Goal: Check status

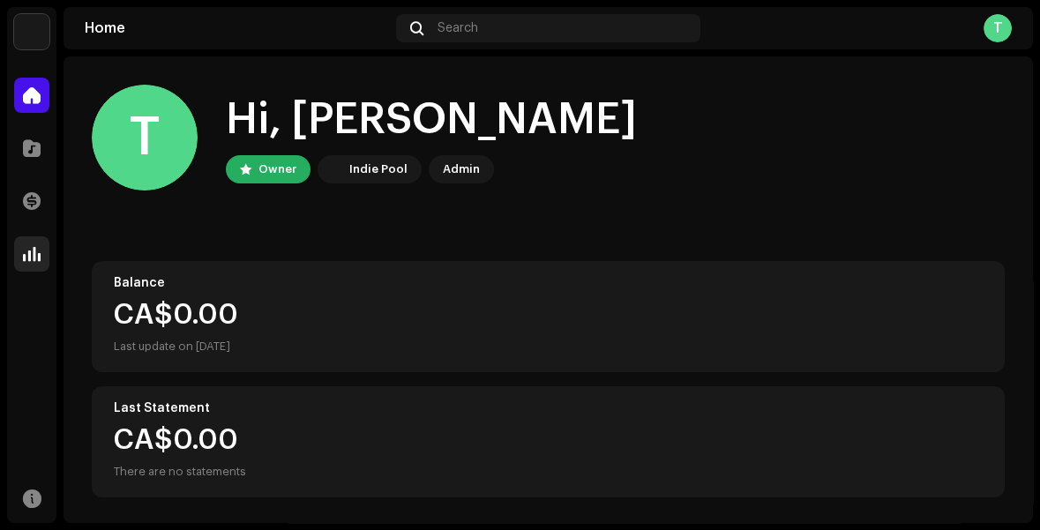
click at [26, 258] on span at bounding box center [32, 254] width 18 height 14
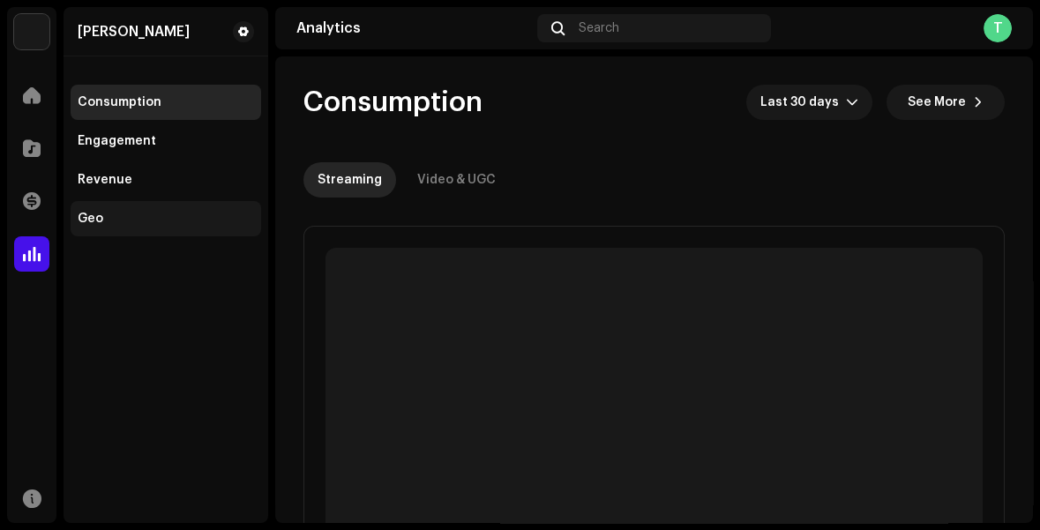
click at [93, 215] on div "Geo" at bounding box center [91, 219] width 26 height 14
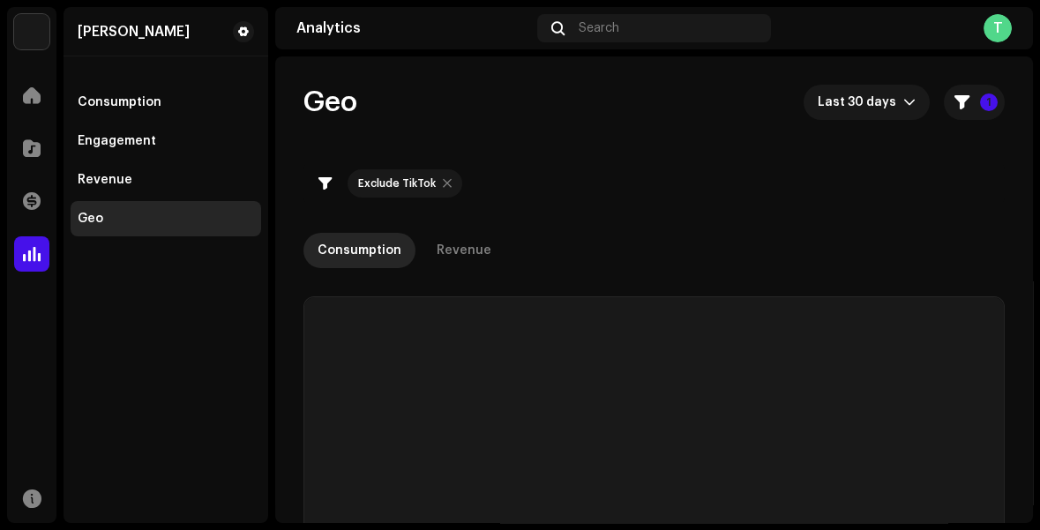
checkbox input "true"
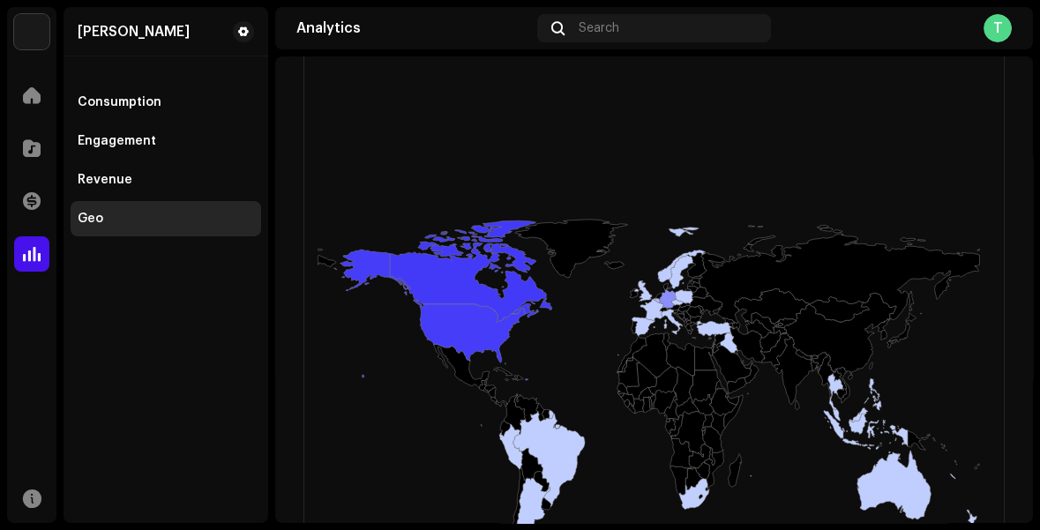
scroll to position [350, 0]
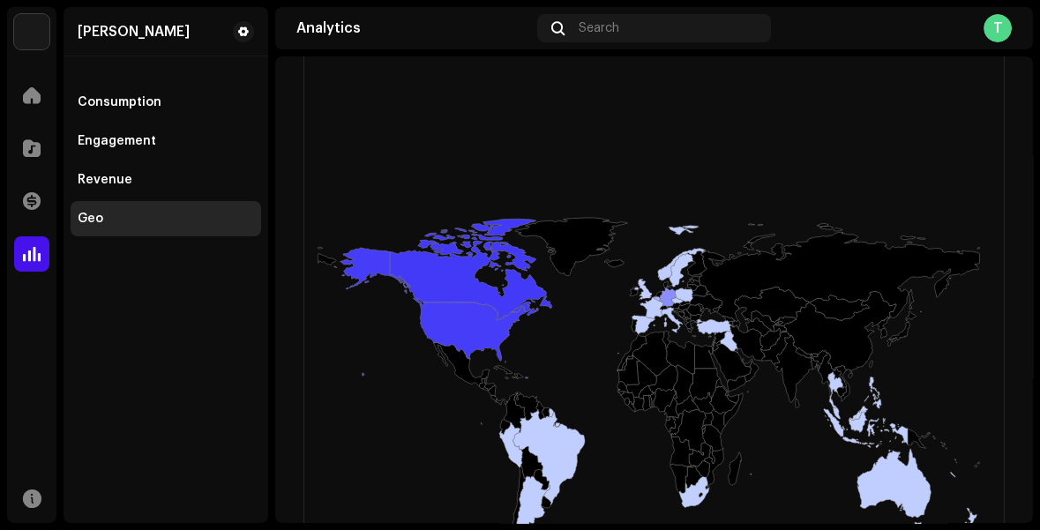
click at [729, 354] on icon at bounding box center [732, 363] width 39 height 39
click at [726, 347] on icon at bounding box center [732, 363] width 39 height 39
click at [727, 347] on icon at bounding box center [732, 363] width 39 height 39
click at [712, 332] on icon at bounding box center [714, 326] width 34 height 15
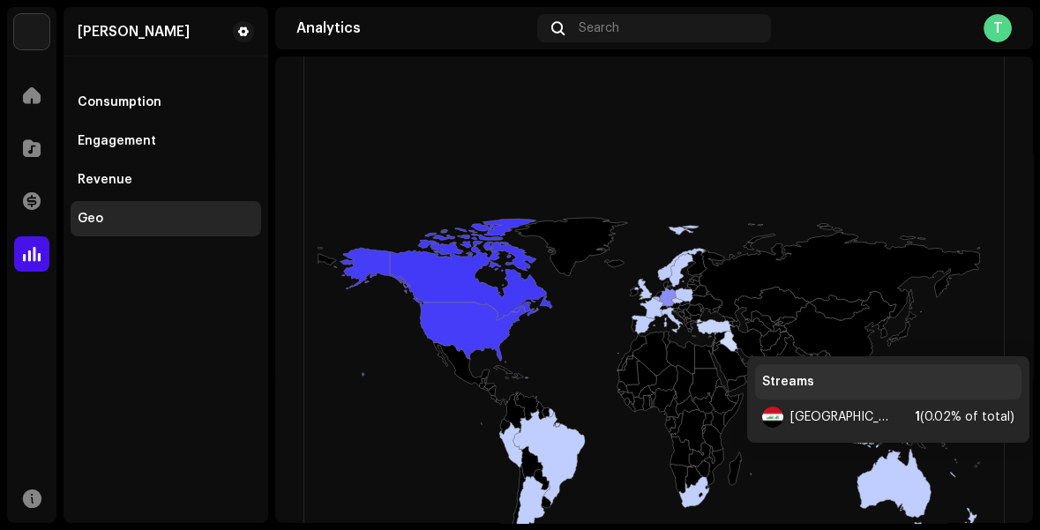
click at [729, 338] on icon at bounding box center [729, 341] width 18 height 20
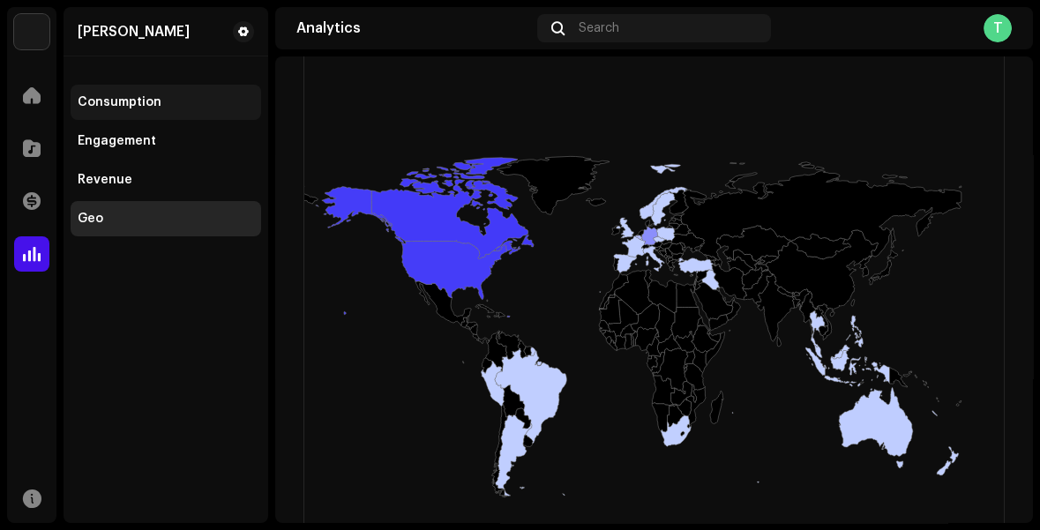
click at [125, 101] on div "Consumption" at bounding box center [120, 102] width 84 height 14
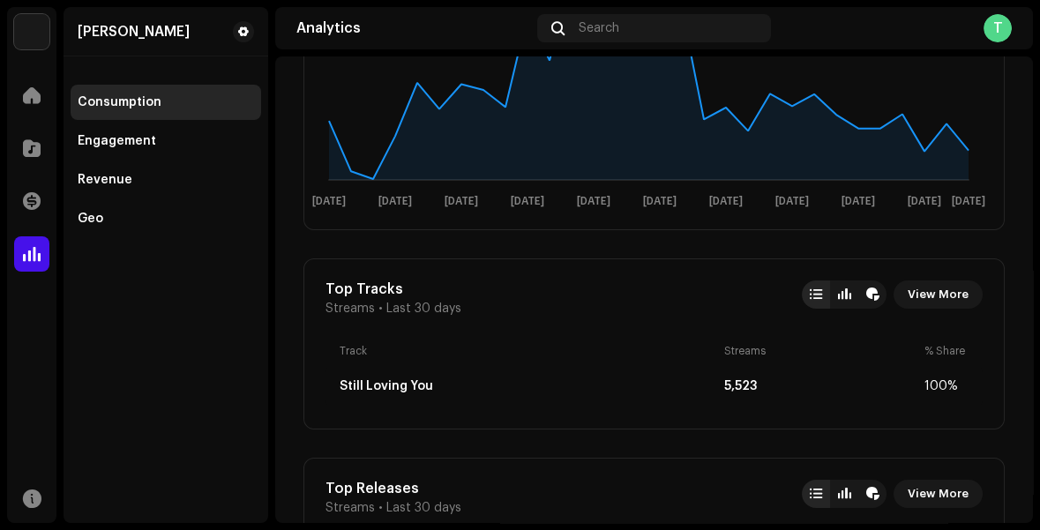
scroll to position [477, 0]
